Goal: Task Accomplishment & Management: Use online tool/utility

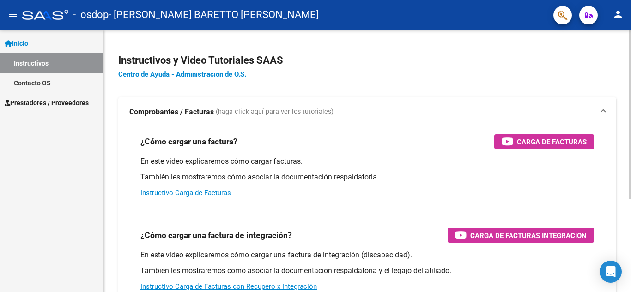
click at [322, 141] on div "¿Cómo cargar una factura? Carga de Facturas" at bounding box center [367, 141] width 454 height 15
click at [511, 145] on icon "button" at bounding box center [508, 141] width 12 height 11
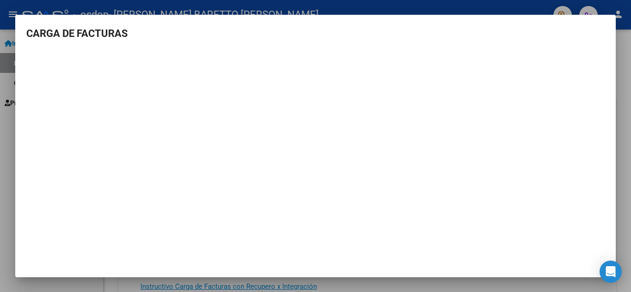
click at [618, 72] on div at bounding box center [315, 146] width 631 height 292
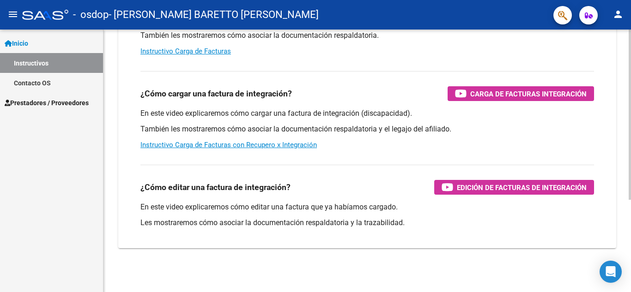
scroll to position [142, 0]
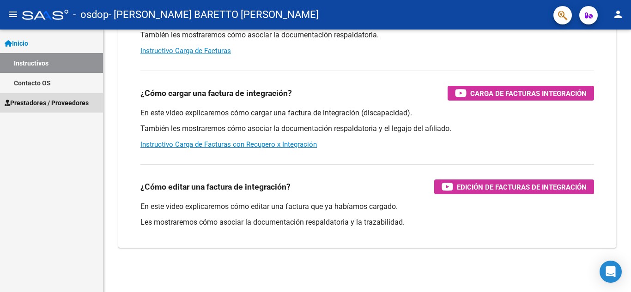
click at [44, 103] on span "Prestadores / Proveedores" at bounding box center [47, 103] width 84 height 10
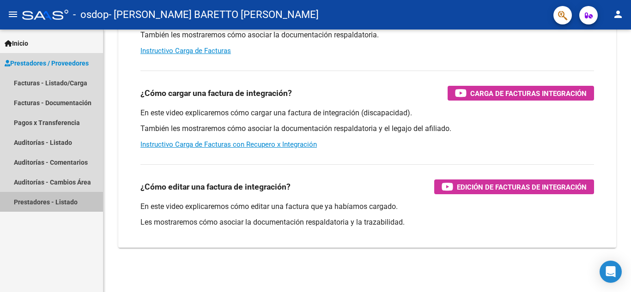
click at [70, 202] on link "Prestadores - Listado" at bounding box center [51, 202] width 103 height 20
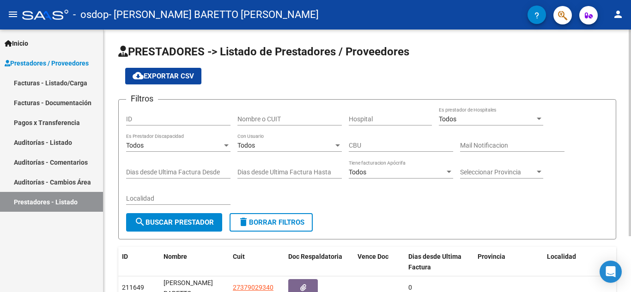
click at [498, 45] on h1 "PRESTADORES -> Listado de Prestadores / Proveedores" at bounding box center [367, 52] width 498 height 16
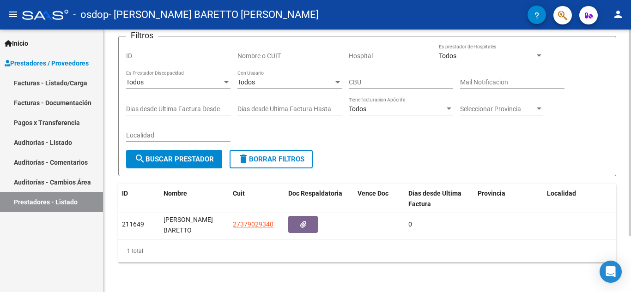
scroll to position [71, 0]
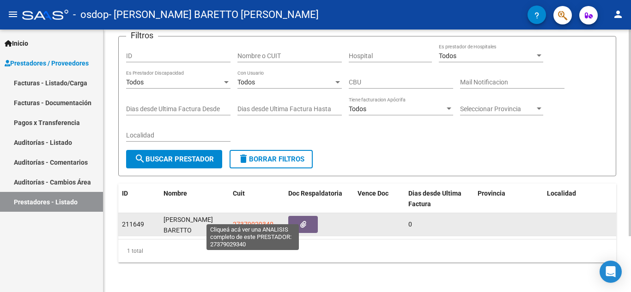
click at [256, 221] on span "27379029340" at bounding box center [253, 224] width 41 height 7
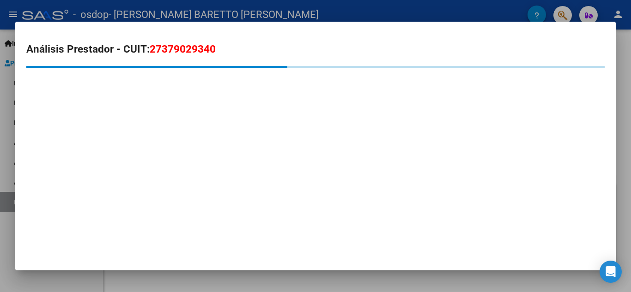
click at [624, 104] on div at bounding box center [315, 146] width 631 height 292
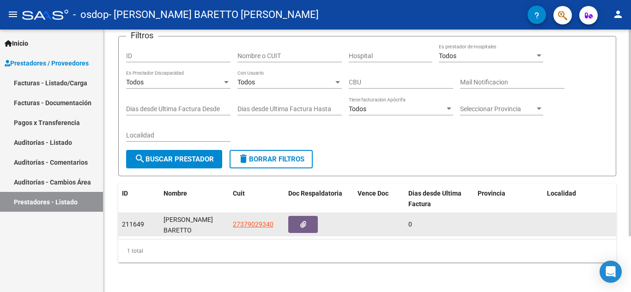
drag, startPoint x: 147, startPoint y: 216, endPoint x: 132, endPoint y: 218, distance: 15.8
click at [147, 219] on div "211649" at bounding box center [139, 224] width 34 height 11
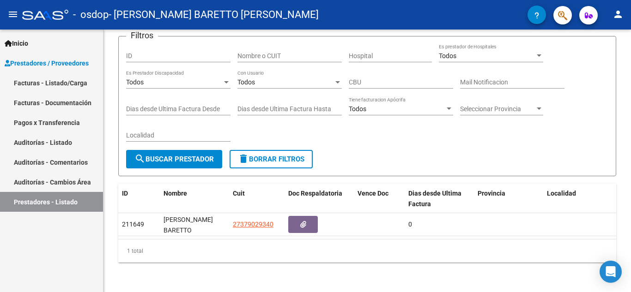
click at [68, 83] on link "Facturas - Listado/Carga" at bounding box center [51, 83] width 103 height 20
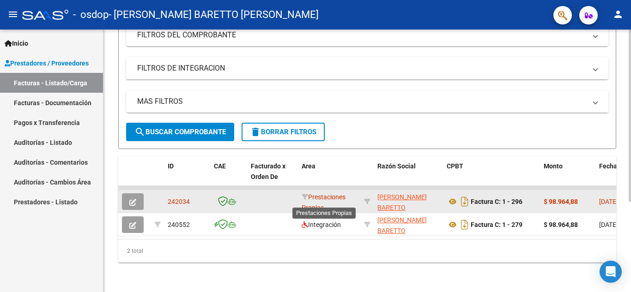
click at [314, 194] on span "Prestaciones Propias" at bounding box center [324, 203] width 44 height 18
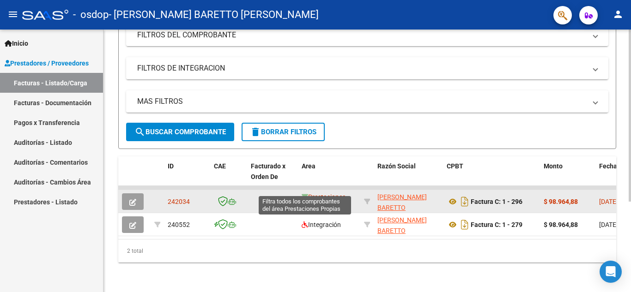
click at [304, 194] on icon at bounding box center [305, 197] width 6 height 6
click at [305, 194] on icon at bounding box center [305, 197] width 6 height 6
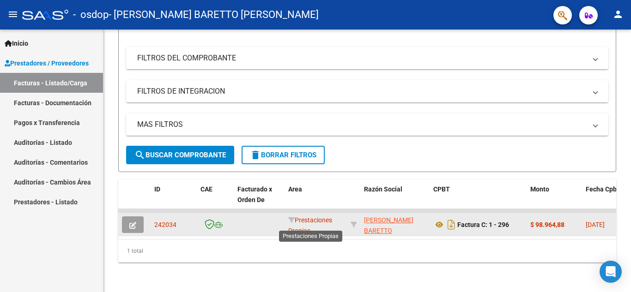
scroll to position [1, 0]
click at [310, 218] on span "Prestaciones Propias" at bounding box center [310, 224] width 44 height 18
click at [316, 223] on div "Prestaciones Propias" at bounding box center [315, 224] width 55 height 19
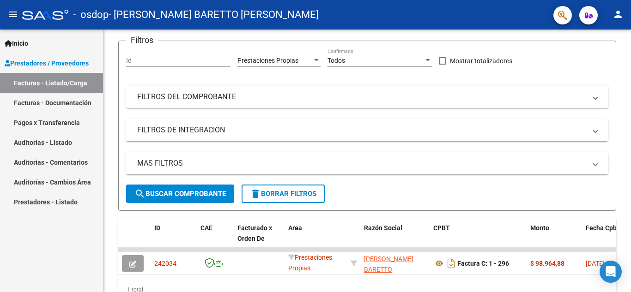
scroll to position [0, 0]
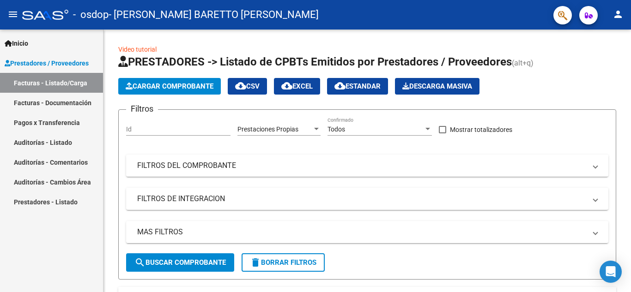
click at [288, 132] on span "Prestaciones Propias" at bounding box center [267, 129] width 61 height 7
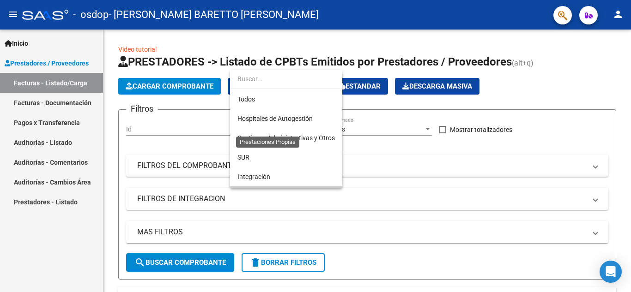
scroll to position [67, 0]
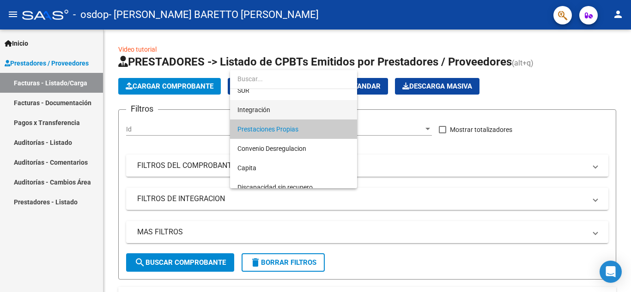
click at [285, 114] on span "Integración" at bounding box center [293, 109] width 112 height 19
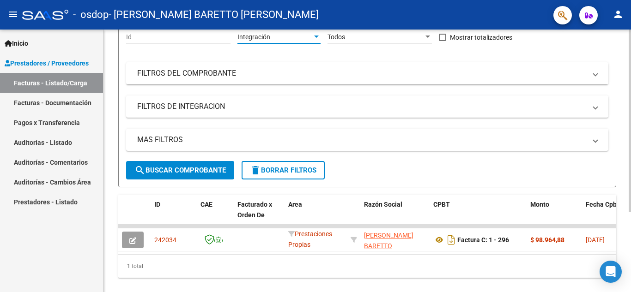
scroll to position [0, 0]
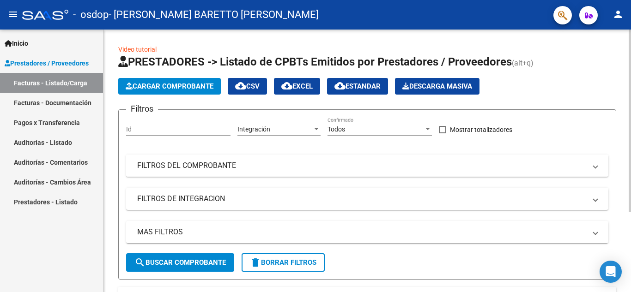
click at [255, 168] on mat-panel-title "FILTROS DEL COMPROBANTE" at bounding box center [361, 166] width 449 height 10
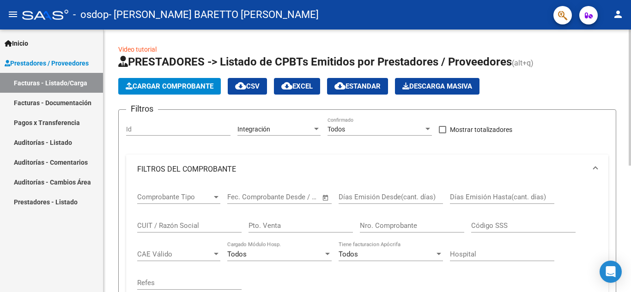
click at [277, 166] on mat-panel-title "FILTROS DEL COMPROBANTE" at bounding box center [361, 169] width 449 height 10
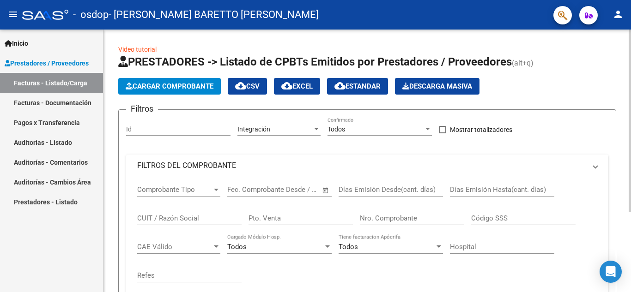
scroll to position [115, 0]
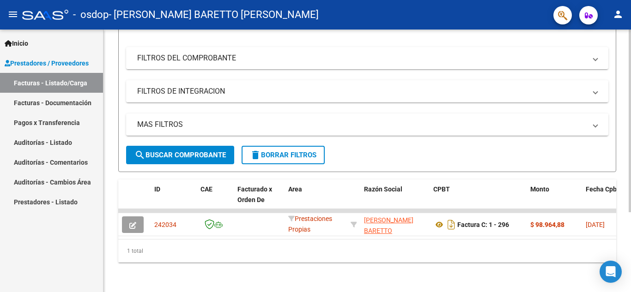
click at [314, 256] on div "1 total" at bounding box center [367, 251] width 498 height 23
click at [36, 81] on link "Facturas - Listado/Carga" at bounding box center [51, 83] width 103 height 20
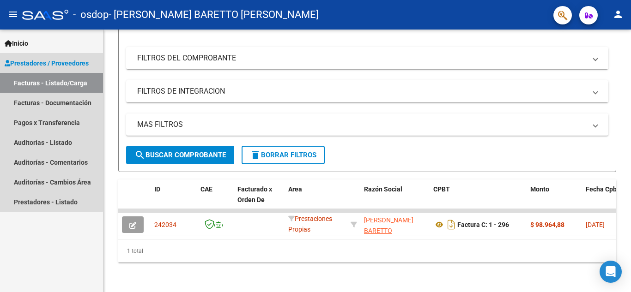
click at [39, 62] on span "Prestadores / Proveedores" at bounding box center [47, 63] width 84 height 10
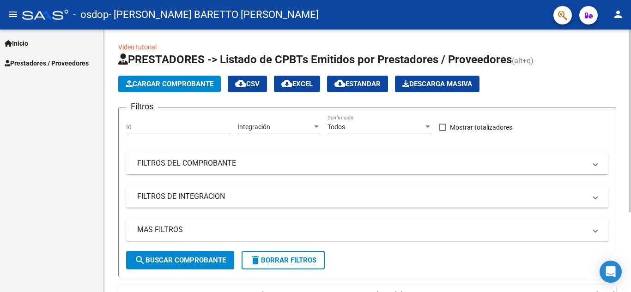
scroll to position [0, 0]
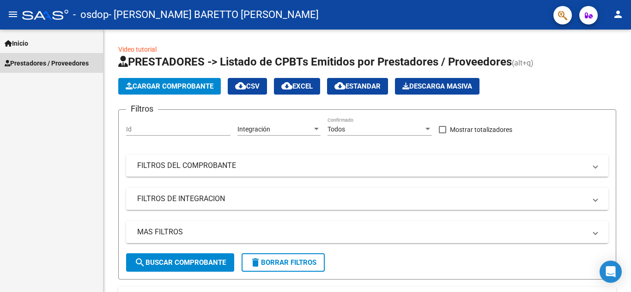
click at [68, 64] on span "Prestadores / Proveedores" at bounding box center [47, 63] width 84 height 10
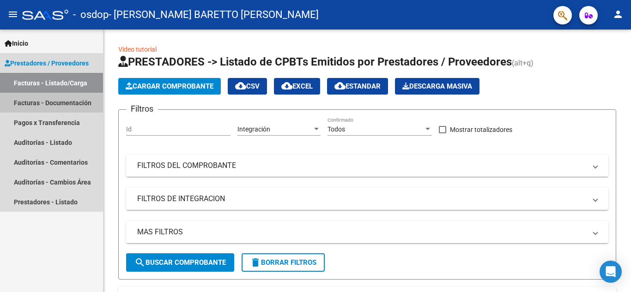
click at [79, 97] on link "Facturas - Documentación" at bounding box center [51, 103] width 103 height 20
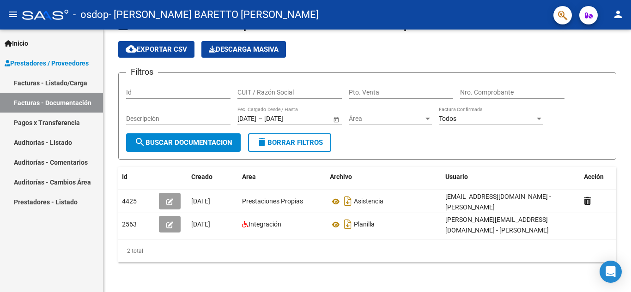
click at [47, 85] on link "Facturas - Listado/Carga" at bounding box center [51, 83] width 103 height 20
